Goal: Find specific page/section: Find specific page/section

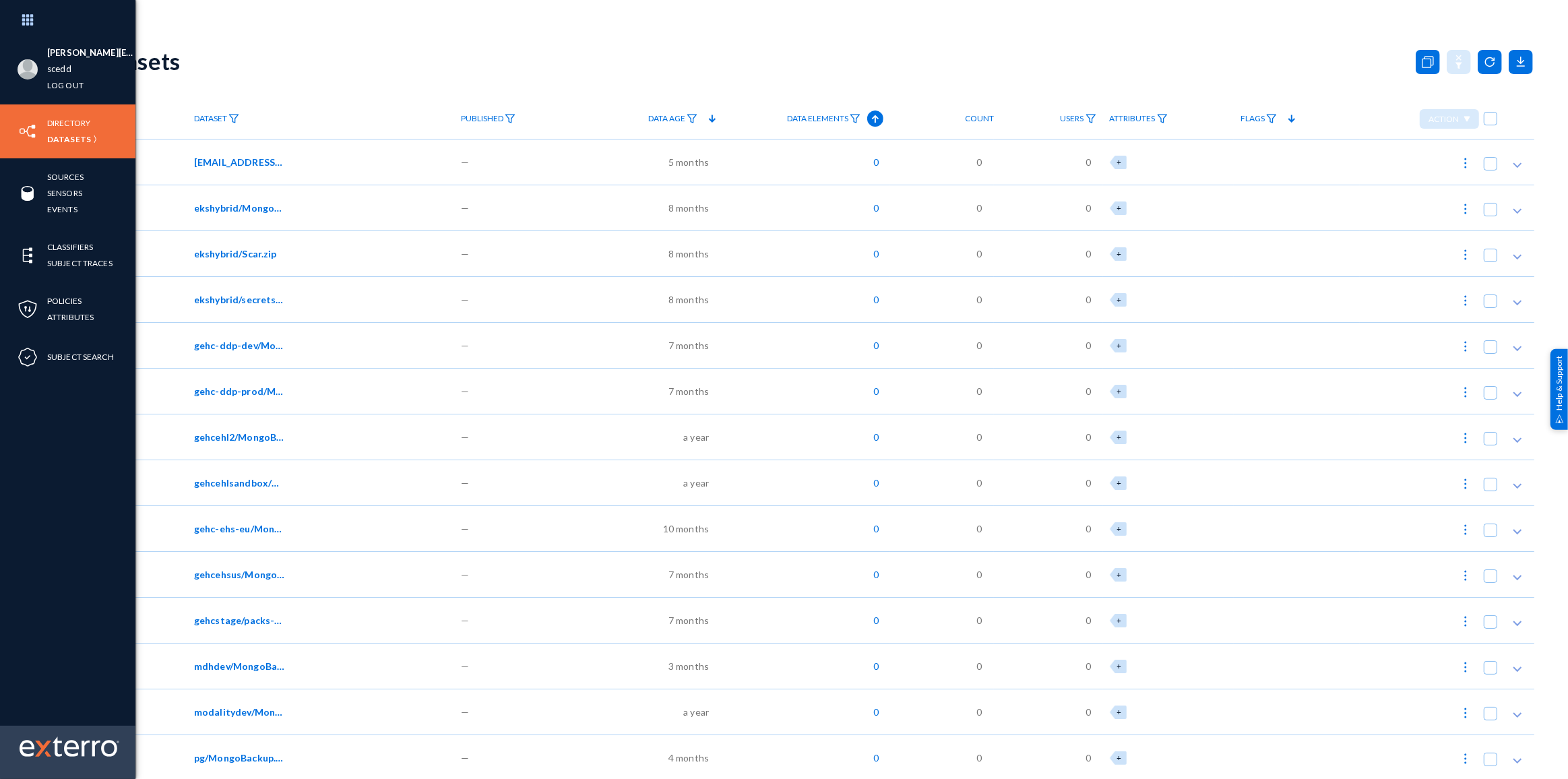
click at [29, 765] on div at bounding box center [67, 752] width 135 height 53
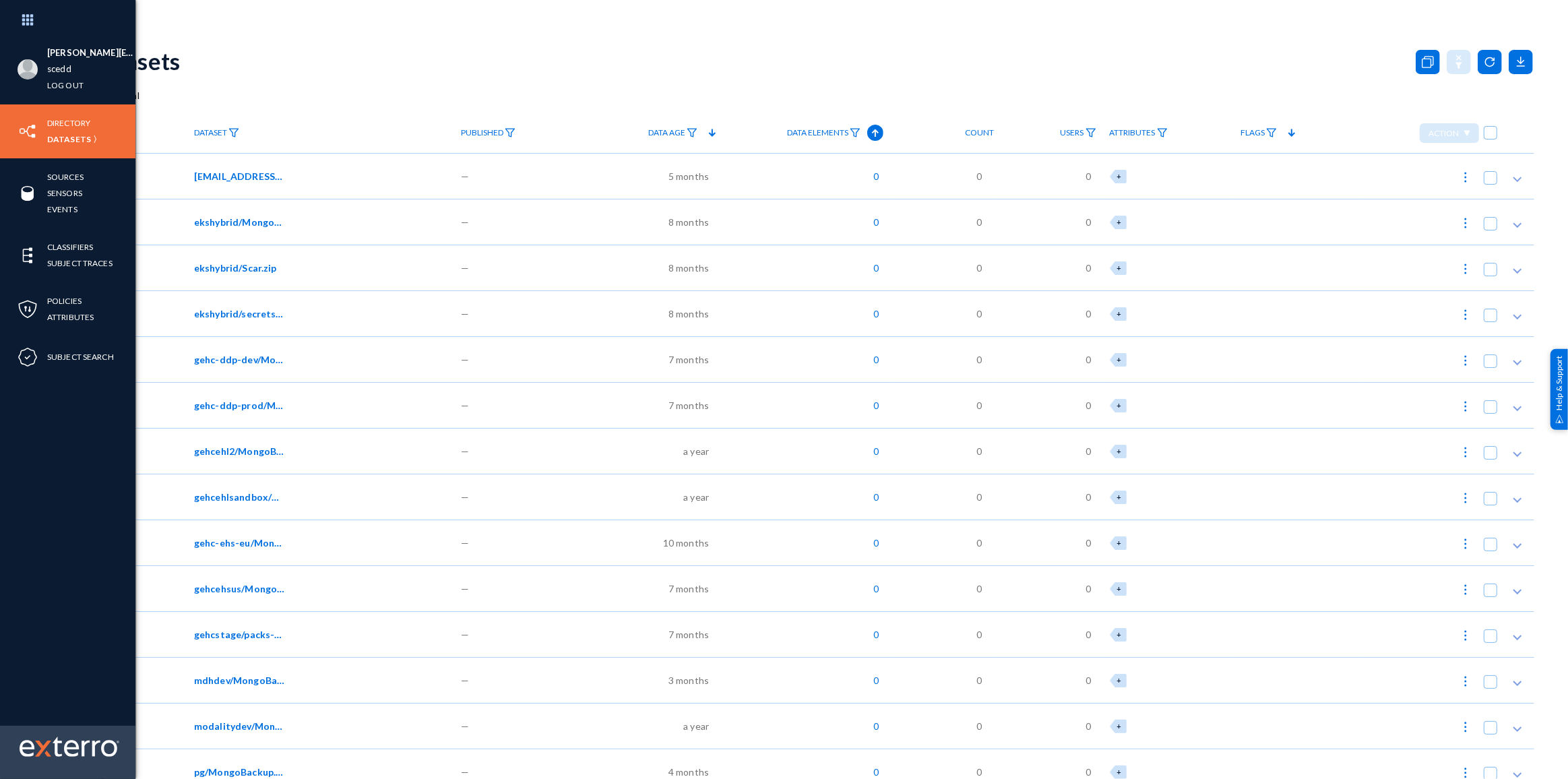
click at [41, 750] on img at bounding box center [43, 749] width 16 height 16
click at [32, 21] on img at bounding box center [27, 20] width 40 height 29
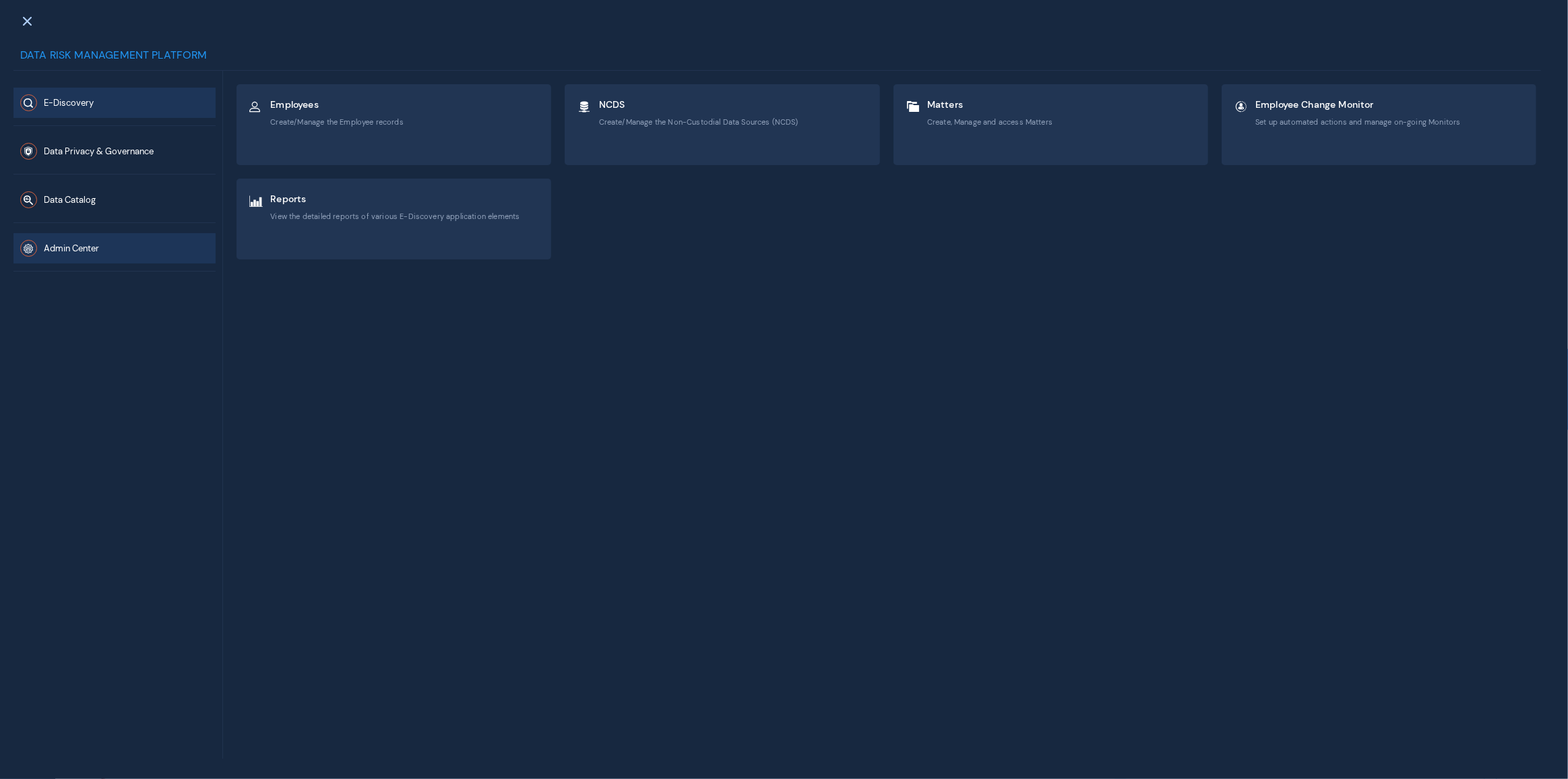
click at [117, 255] on button "Admin Center" at bounding box center [115, 248] width 202 height 30
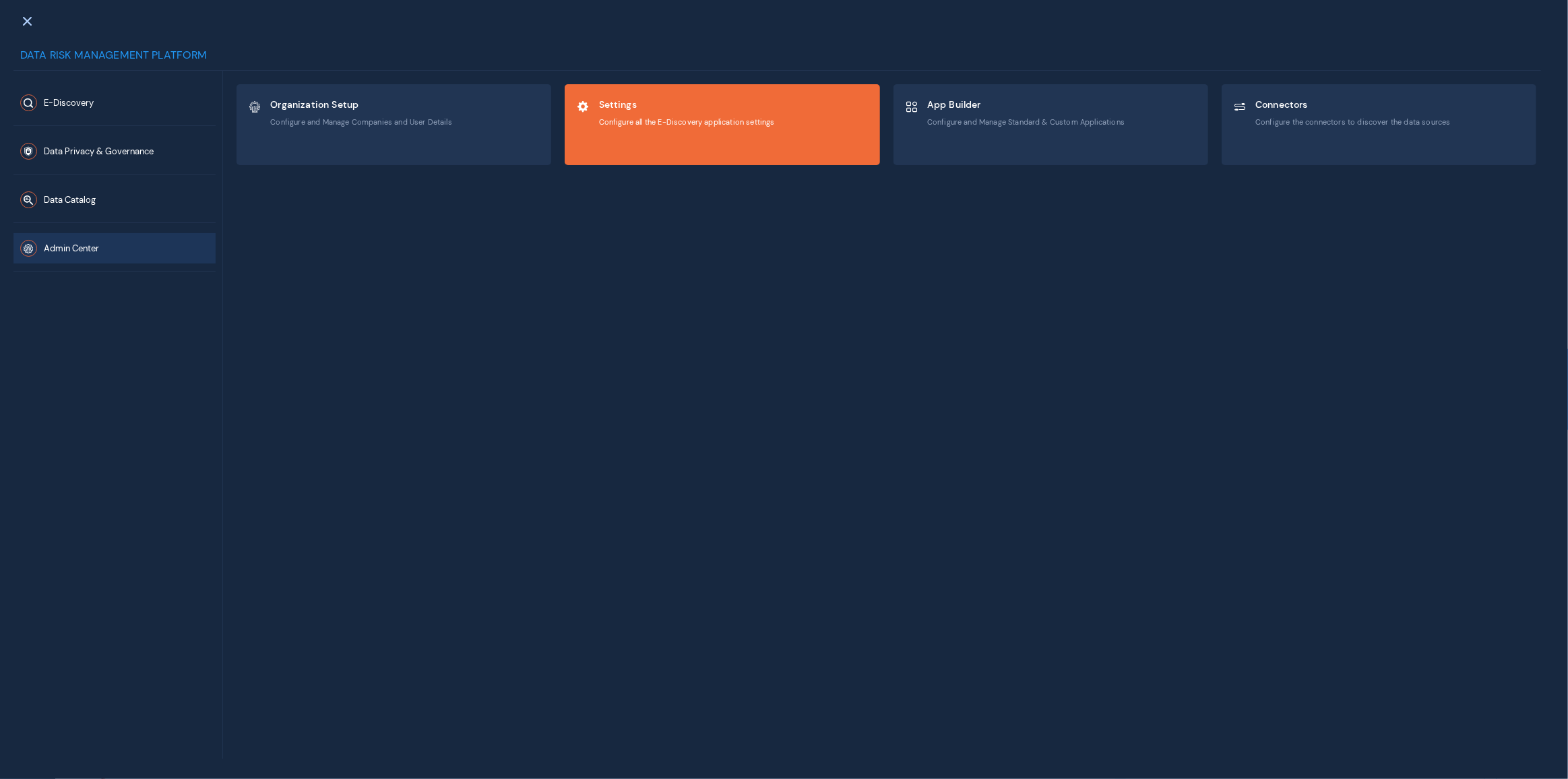
click at [655, 119] on span "Configure all the E-Discovery application settings" at bounding box center [686, 122] width 175 height 9
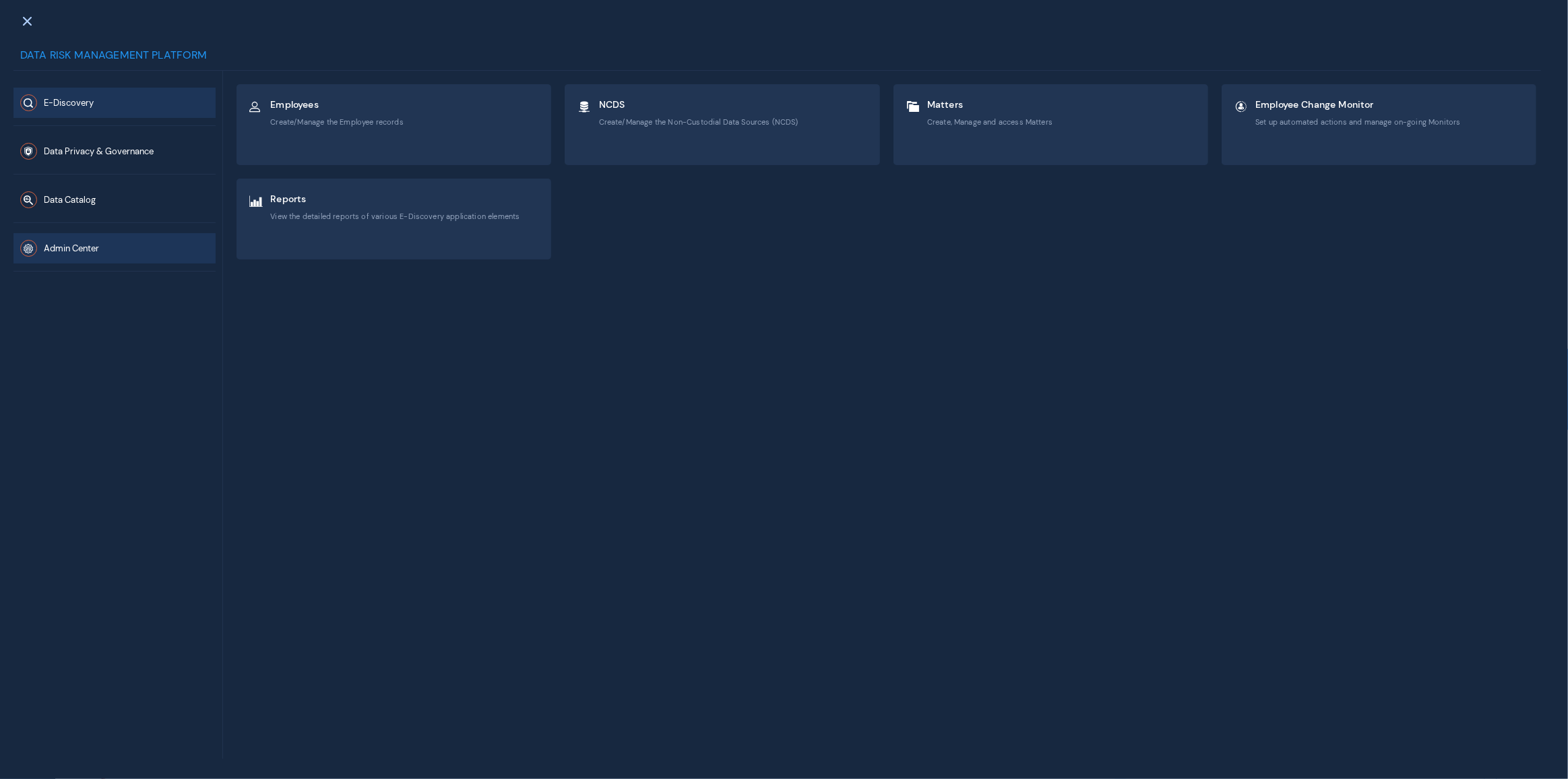
click at [132, 248] on button "Admin Center" at bounding box center [115, 248] width 202 height 30
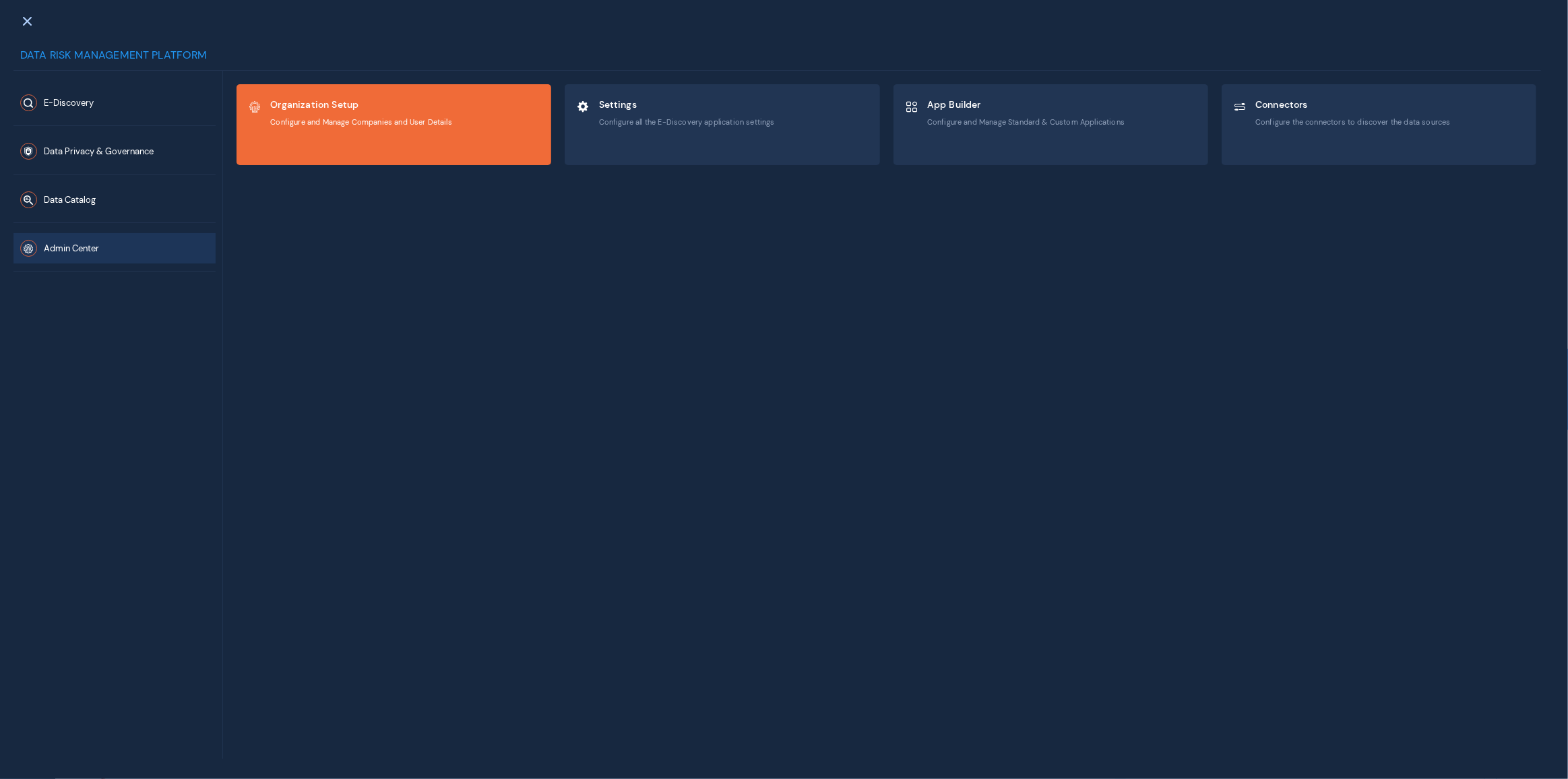
click at [403, 140] on div "Organization Setup Configure and Manage Companies and User Details" at bounding box center [393, 125] width 313 height 80
